Goal: Task Accomplishment & Management: Use online tool/utility

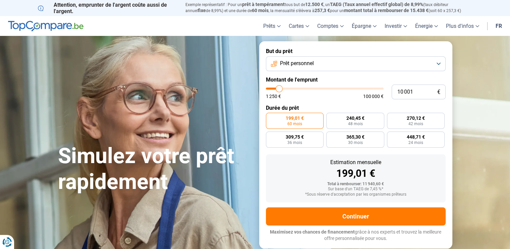
click at [303, 66] on span "Prêt personnel" at bounding box center [297, 63] width 34 height 7
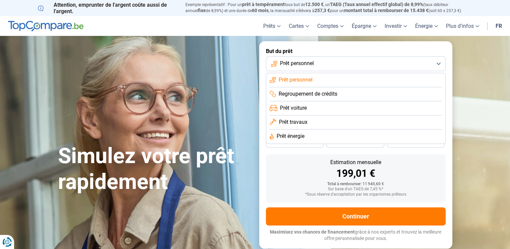
click at [304, 124] on span "Prêt travaux" at bounding box center [293, 121] width 29 height 7
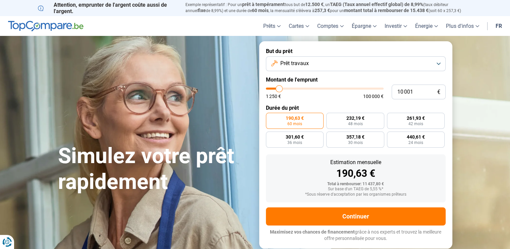
type input "12 250"
type input "12250"
type input "13 000"
type input "13000"
type input "13 500"
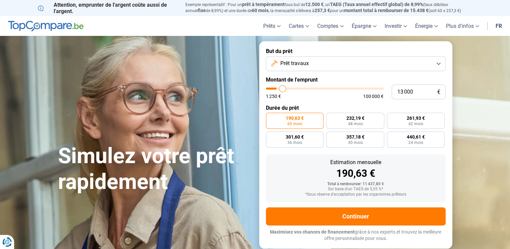
type input "13500"
type input "14 250"
type input "14250"
type input "15 500"
type input "15500"
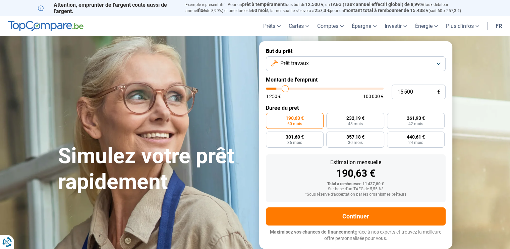
type input "16 500"
type input "16500"
type input "16 750"
type input "16750"
type input "17 000"
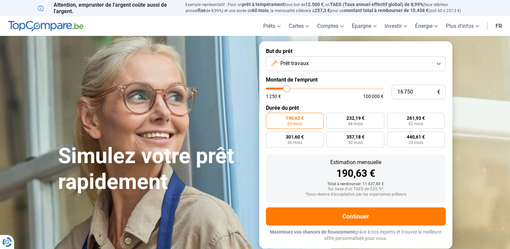
type input "17000"
type input "17 250"
type input "17250"
type input "17 500"
type input "17500"
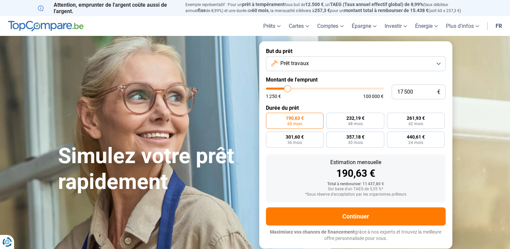
type input "18 250"
type input "18250"
type input "18 750"
type input "18750"
type input "19 250"
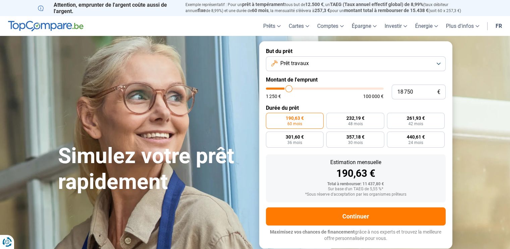
type input "19250"
type input "20 000"
type input "20000"
type input "20 500"
type input "20500"
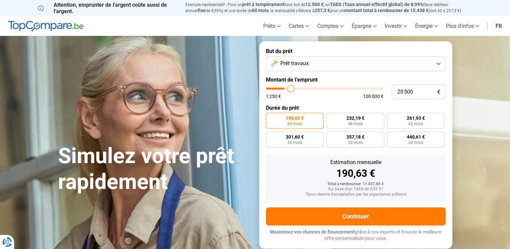
type input "20 750"
type input "20750"
type input "21 000"
type input "21000"
type input "21 250"
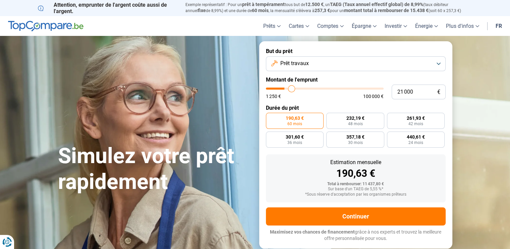
type input "21250"
type input "21 750"
type input "21750"
type input "22 500"
type input "22500"
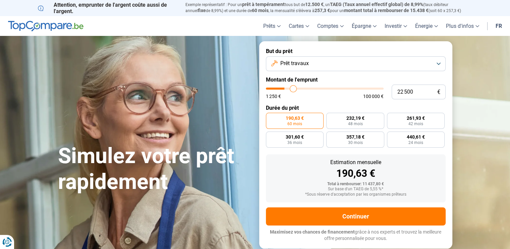
type input "23 500"
type input "23500"
type input "24 500"
type input "24500"
type input "25 250"
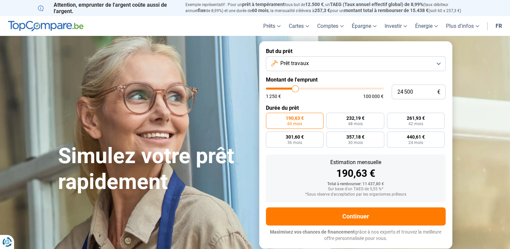
type input "25250"
type input "26 250"
type input "26250"
type input "27 000"
type input "27000"
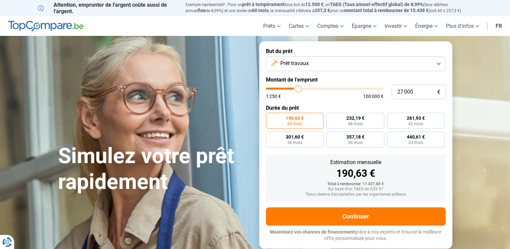
type input "27 750"
type input "27750"
type input "28 250"
type input "28250"
type input "28 750"
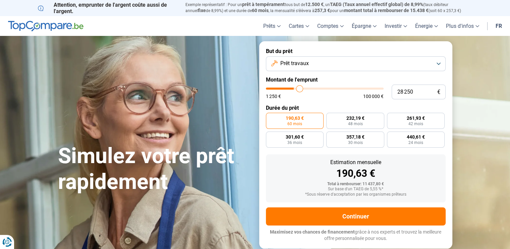
type input "28750"
type input "29 000"
type input "29000"
type input "29 500"
type input "29500"
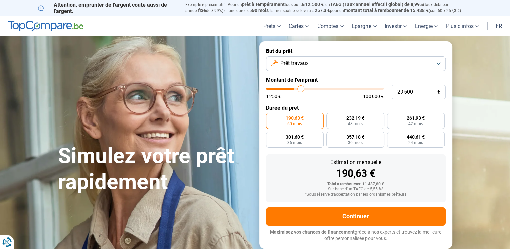
type input "30 000"
type input "30000"
type input "30 500"
type input "30500"
type input "31 250"
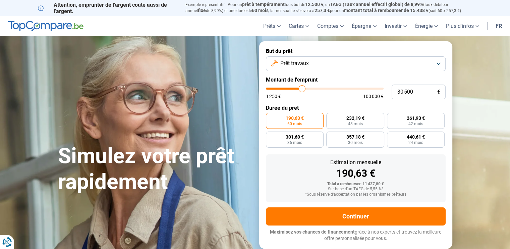
type input "31250"
type input "31 750"
type input "31750"
type input "32 250"
type input "32250"
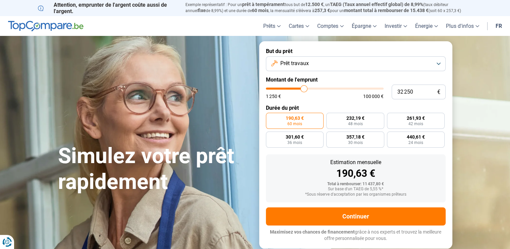
type input "32 500"
type input "32500"
type input "30 750"
type input "30750"
type input "30 000"
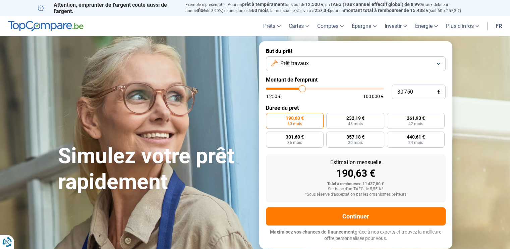
type input "30000"
type input "29 000"
type input "29000"
type input "28 000"
type input "28000"
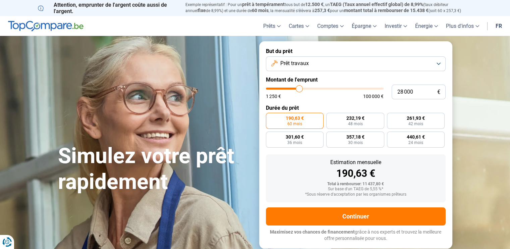
type input "27 250"
type input "27250"
type input "26 500"
type input "26500"
type input "26 000"
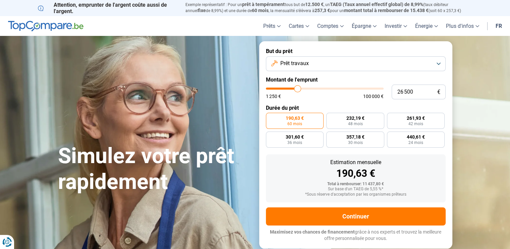
type input "26000"
type input "25 750"
type input "25750"
type input "25 500"
type input "25500"
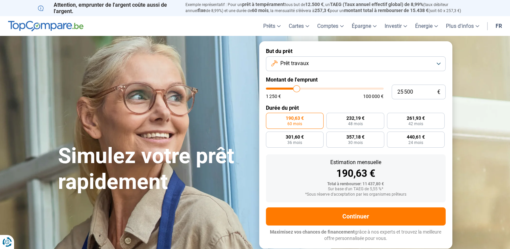
type input "25 250"
type input "25250"
type input "25 000"
type input "25000"
type input "24 500"
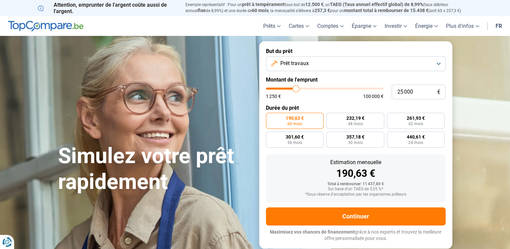
type input "24500"
type input "24 250"
type input "24250"
type input "23 500"
type input "23500"
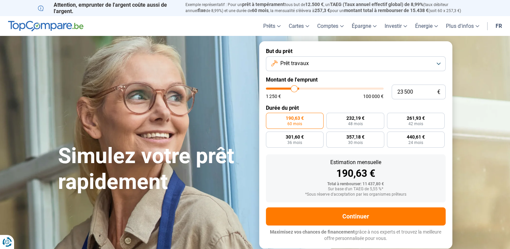
type input "23 250"
type input "23250"
type input "23 000"
type input "23000"
type input "22 750"
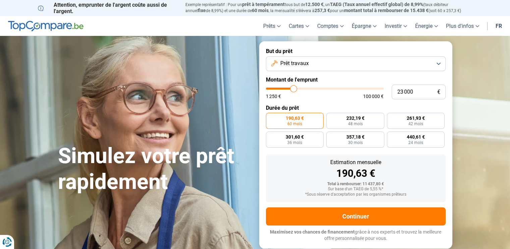
type input "22750"
type input "22 500"
type input "22500"
type input "22 250"
type input "22250"
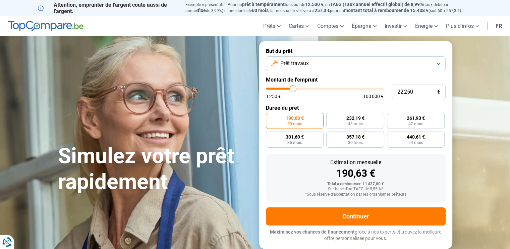
type input "22 000"
type input "22000"
type input "21 750"
type input "21750"
type input "21 500"
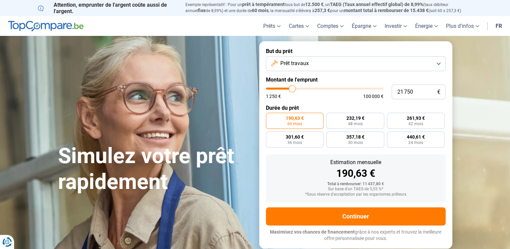
type input "21500"
type input "21 250"
type input "21250"
type input "20 750"
type input "20750"
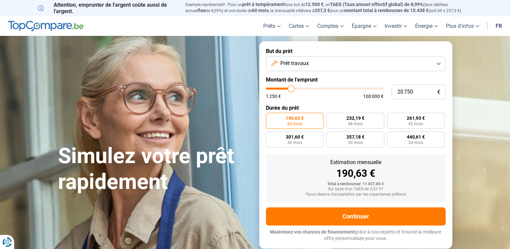
type input "20 500"
type input "20500"
type input "20 250"
type input "20250"
type input "20 000"
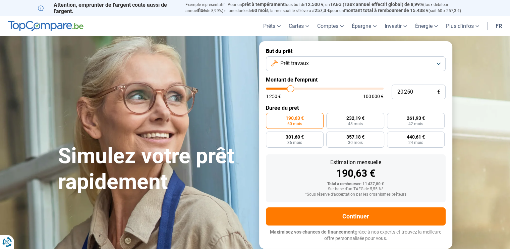
type input "20000"
type input "19 750"
type input "19750"
type input "20 000"
type input "20000"
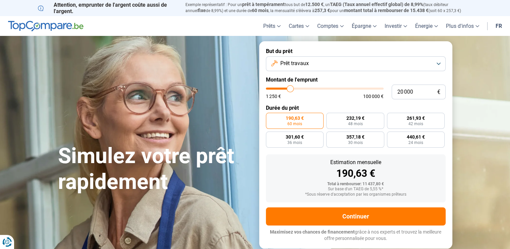
type input "20 250"
type input "20250"
type input "20 000"
type input "20000"
type input "19 750"
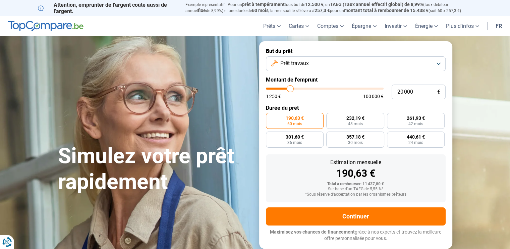
type input "19750"
type input "20 250"
type input "20250"
type input "20 500"
drag, startPoint x: 281, startPoint y: 89, endPoint x: 291, endPoint y: 91, distance: 9.9
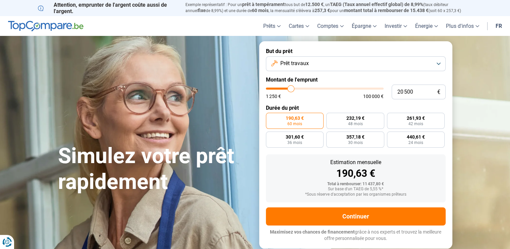
type input "20500"
click at [291, 90] on input "range" at bounding box center [325, 89] width 118 height 2
radio input "false"
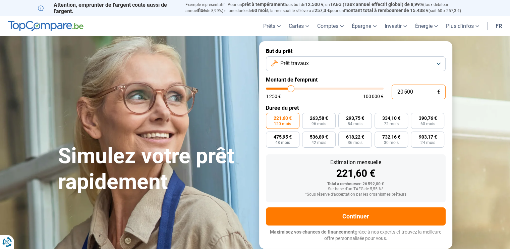
drag, startPoint x: 419, startPoint y: 91, endPoint x: 352, endPoint y: 96, distance: 66.6
click at [352, 96] on div "20 500 € 1 250 € 100 000 €" at bounding box center [356, 91] width 180 height 15
type input "1"
type input "1250"
type input "15"
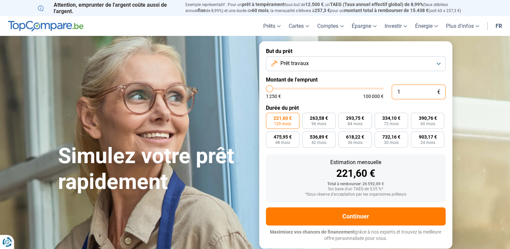
type input "1250"
type input "150"
type input "1250"
type input "1 500"
type input "1500"
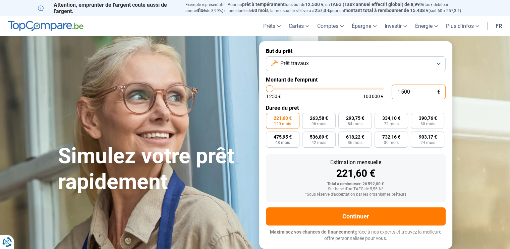
type input "15 000"
type input "15000"
type input "15 000"
radio input "true"
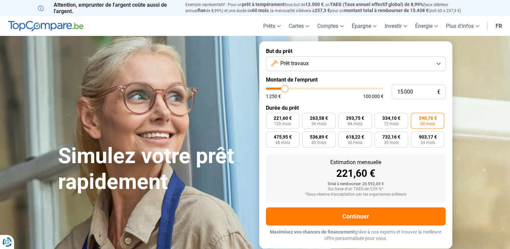
click at [281, 189] on div "Sur base d'un TAEG de 5,55 %*" at bounding box center [355, 189] width 169 height 5
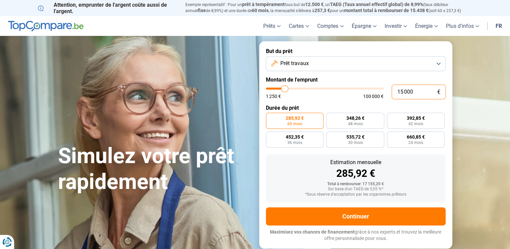
drag, startPoint x: 420, startPoint y: 92, endPoint x: 334, endPoint y: 106, distance: 87.2
click at [346, 103] on form "But du prêt Prêt travaux Montant de l'emprunt 15 000 € 1 250 € 100 000 € Durée …" at bounding box center [355, 144] width 193 height 207
type input "2"
type input "1250"
type input "20"
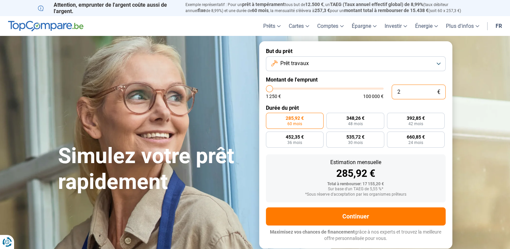
type input "1250"
type input "200"
type input "1250"
type input "2 000"
type input "2000"
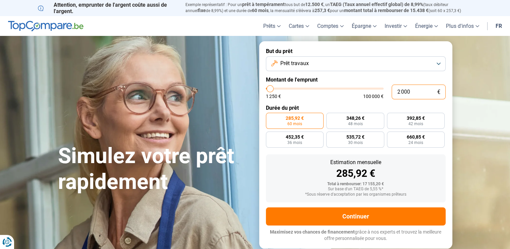
type input "20 000"
type input "20000"
radio input "false"
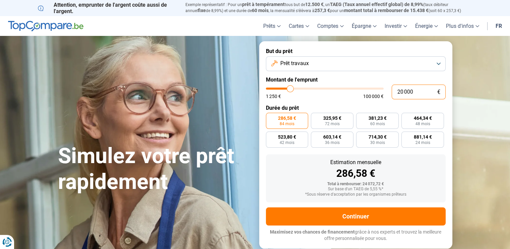
type input "20 000"
